Goal: Task Accomplishment & Management: Use online tool/utility

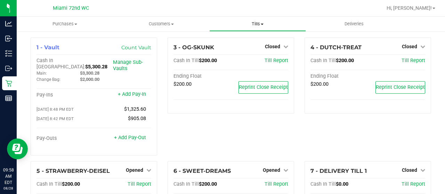
click at [259, 26] on span "Tills" at bounding box center [258, 24] width 96 height 6
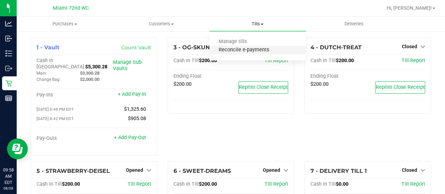
click at [242, 50] on span "Reconcile e-payments" at bounding box center [243, 50] width 69 height 6
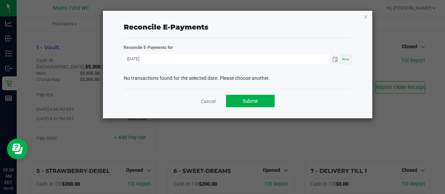
click at [336, 62] on span "Toggle calendar" at bounding box center [335, 60] width 10 height 10
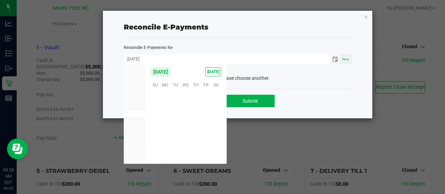
scroll to position [112675, 0]
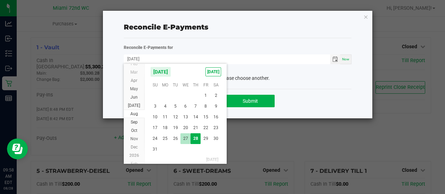
click at [186, 139] on span "27" at bounding box center [185, 139] width 10 height 11
type input "[DATE]"
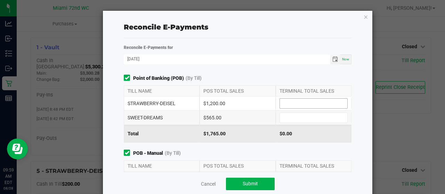
click at [300, 103] on input at bounding box center [313, 104] width 67 height 10
type input "$1,200.00"
type input "$565.00"
click at [259, 74] on div "Reconcile E-Payments for [DATE] Now Point of Banking (POB) (By Till) TILL NAME …" at bounding box center [238, 108] width 238 height 128
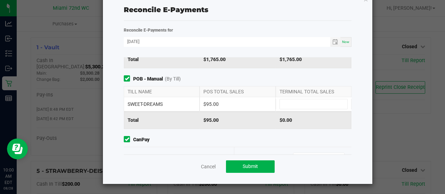
scroll to position [58, 0]
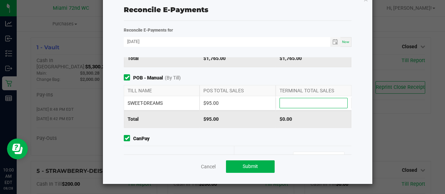
click at [310, 105] on input at bounding box center [313, 103] width 67 height 10
type input "$95.00"
click at [358, 82] on div "Reconcile E-Payments Reconcile E-Payments for [DATE] Now Point of Banking (POB)…" at bounding box center [237, 88] width 269 height 191
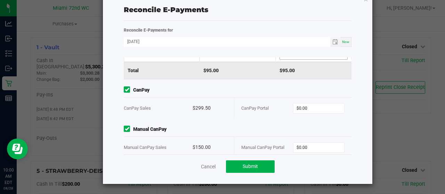
scroll to position [115, 0]
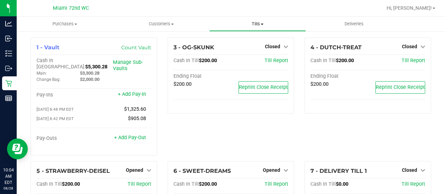
click at [258, 24] on span "Tills" at bounding box center [258, 24] width 96 height 6
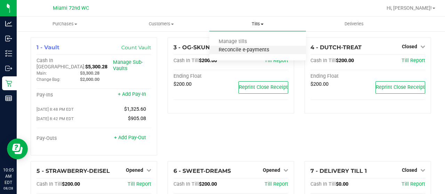
click at [239, 51] on span "Reconcile e-payments" at bounding box center [243, 50] width 69 height 6
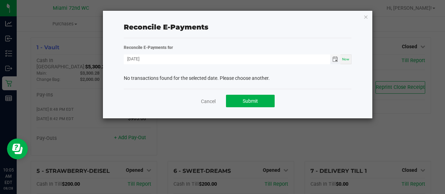
click at [334, 58] on span "Toggle calendar" at bounding box center [335, 60] width 6 height 6
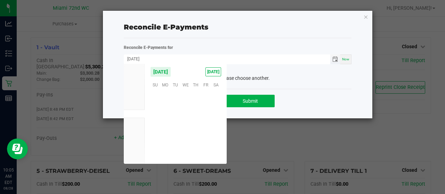
scroll to position [112675, 0]
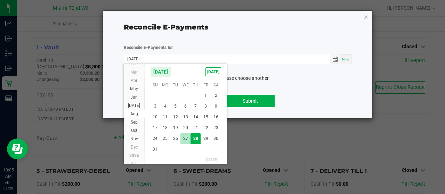
click at [186, 136] on span "27" at bounding box center [185, 139] width 10 height 11
type input "08/27/2025"
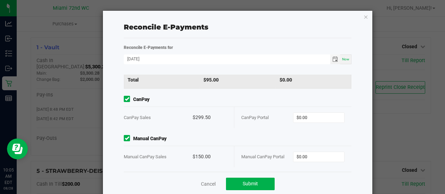
scroll to position [115, 0]
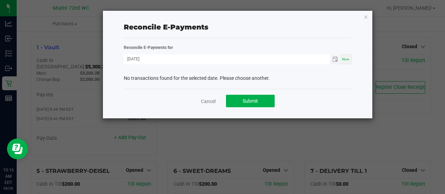
click at [332, 62] on span "Toggle calendar" at bounding box center [335, 60] width 6 height 6
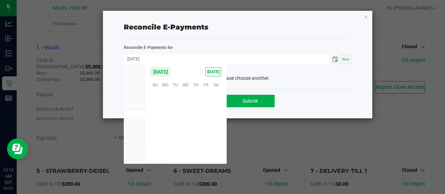
scroll to position [112675, 0]
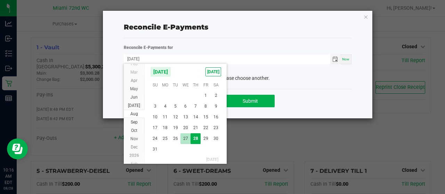
click at [183, 138] on span "27" at bounding box center [185, 139] width 10 height 11
type input "[DATE]"
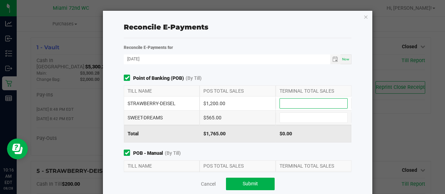
click at [286, 104] on input at bounding box center [313, 104] width 67 height 10
type input "$1,200.00"
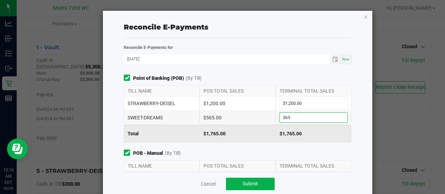
type input "$565.00"
click at [360, 92] on div "Reconcile E-Payments Reconcile E-Payments for 08/27/2025 Now Point of Banking (…" at bounding box center [237, 106] width 269 height 191
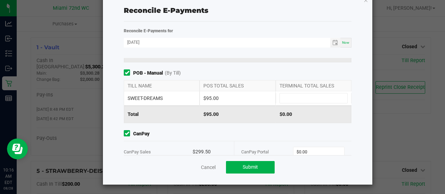
scroll to position [65, 0]
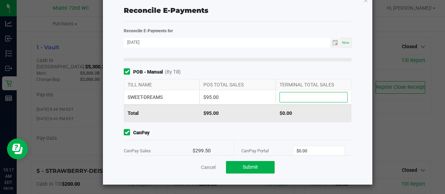
click at [306, 96] on input at bounding box center [313, 97] width 67 height 10
type input "$95.00"
click at [323, 71] on span "POB - Manual (By Till)" at bounding box center [238, 71] width 228 height 7
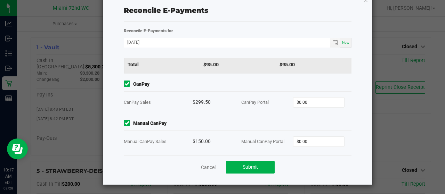
scroll to position [115, 0]
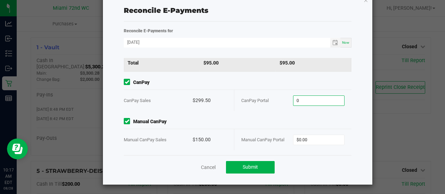
click at [309, 96] on input "0" at bounding box center [318, 101] width 51 height 10
type input "$299.50"
click at [173, 98] on div "CanPay Sales" at bounding box center [158, 100] width 69 height 21
click at [301, 137] on input "0" at bounding box center [318, 140] width 51 height 10
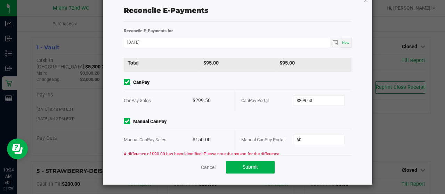
type input "$60.00"
click at [232, 124] on div "Manual CanPay Manual CanPay Sales $150.00 Manual CanPay Portal $60.00 A differe…" at bounding box center [238, 166] width 238 height 97
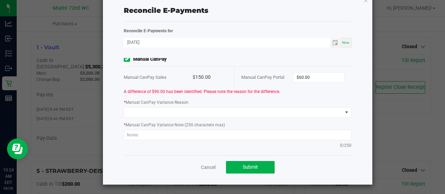
scroll to position [179, 0]
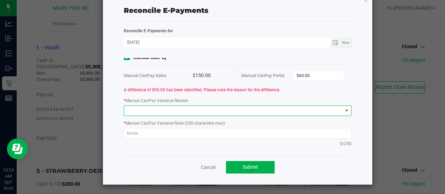
click at [236, 106] on span at bounding box center [233, 111] width 218 height 10
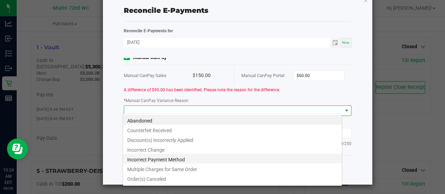
scroll to position [8, 0]
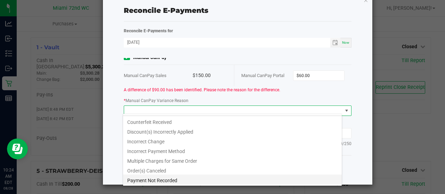
click at [167, 183] on li "Payment Not Recorded" at bounding box center [232, 180] width 219 height 10
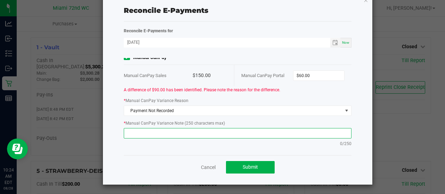
click at [185, 131] on textarea at bounding box center [238, 133] width 228 height 10
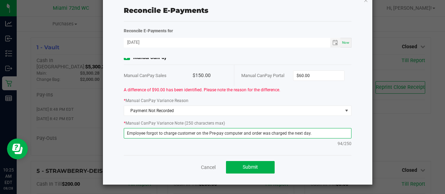
click at [239, 130] on textarea "Employee forgot to charge customer on the Pre-pay computer and order was charge…" at bounding box center [238, 133] width 228 height 10
click at [220, 132] on textarea "Employee forgot to charge customer on the Pre-pay computer to manual-canpay and…" at bounding box center [238, 133] width 228 height 10
type textarea "Employee forgot to charge customer on the Pre-pay computer to manual-canpay and…"
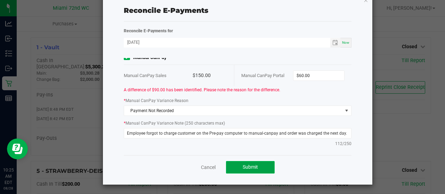
click at [251, 167] on span "Submit" at bounding box center [250, 167] width 15 height 6
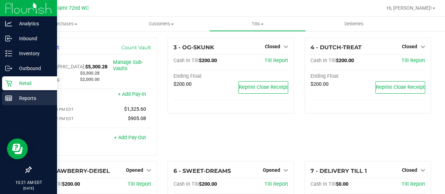
click at [18, 96] on p "Reports" at bounding box center [33, 98] width 42 height 8
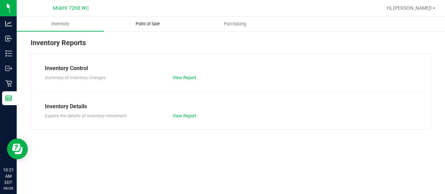
click at [152, 22] on span "Point of Sale" at bounding box center [147, 24] width 43 height 6
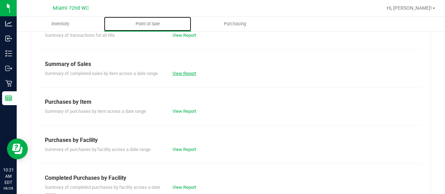
scroll to position [43, 0]
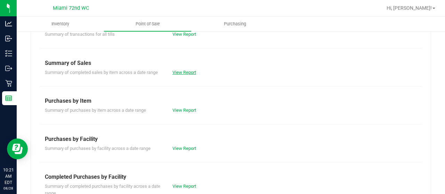
click at [189, 72] on link "View Report" at bounding box center [184, 72] width 24 height 5
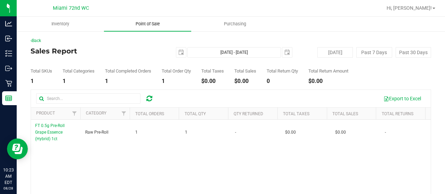
click at [133, 25] on span "Point of Sale" at bounding box center [147, 24] width 43 height 6
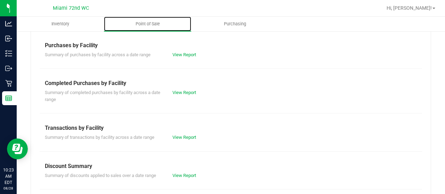
scroll to position [147, 0]
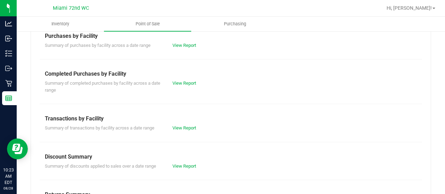
click at [184, 86] on div "View Report" at bounding box center [199, 83] width 64 height 7
click at [185, 82] on link "View Report" at bounding box center [184, 83] width 24 height 5
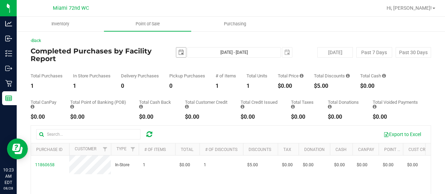
click at [178, 54] on span "select" at bounding box center [181, 53] width 6 height 6
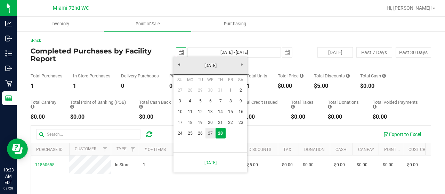
click at [210, 133] on link "27" at bounding box center [210, 133] width 10 height 11
type input "2025-08-27"
type input "Aug 27, 2025 - Aug 28, 2025"
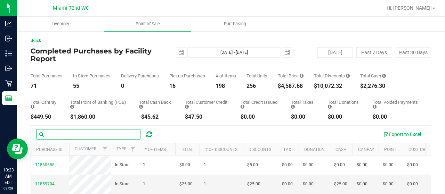
click at [123, 135] on input "text" at bounding box center [88, 134] width 104 height 10
type input "paden"
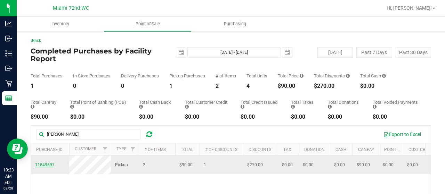
click at [48, 165] on span "11849697" at bounding box center [44, 165] width 19 height 5
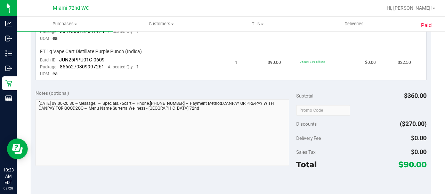
scroll to position [235, 0]
